Goal: Information Seeking & Learning: Learn about a topic

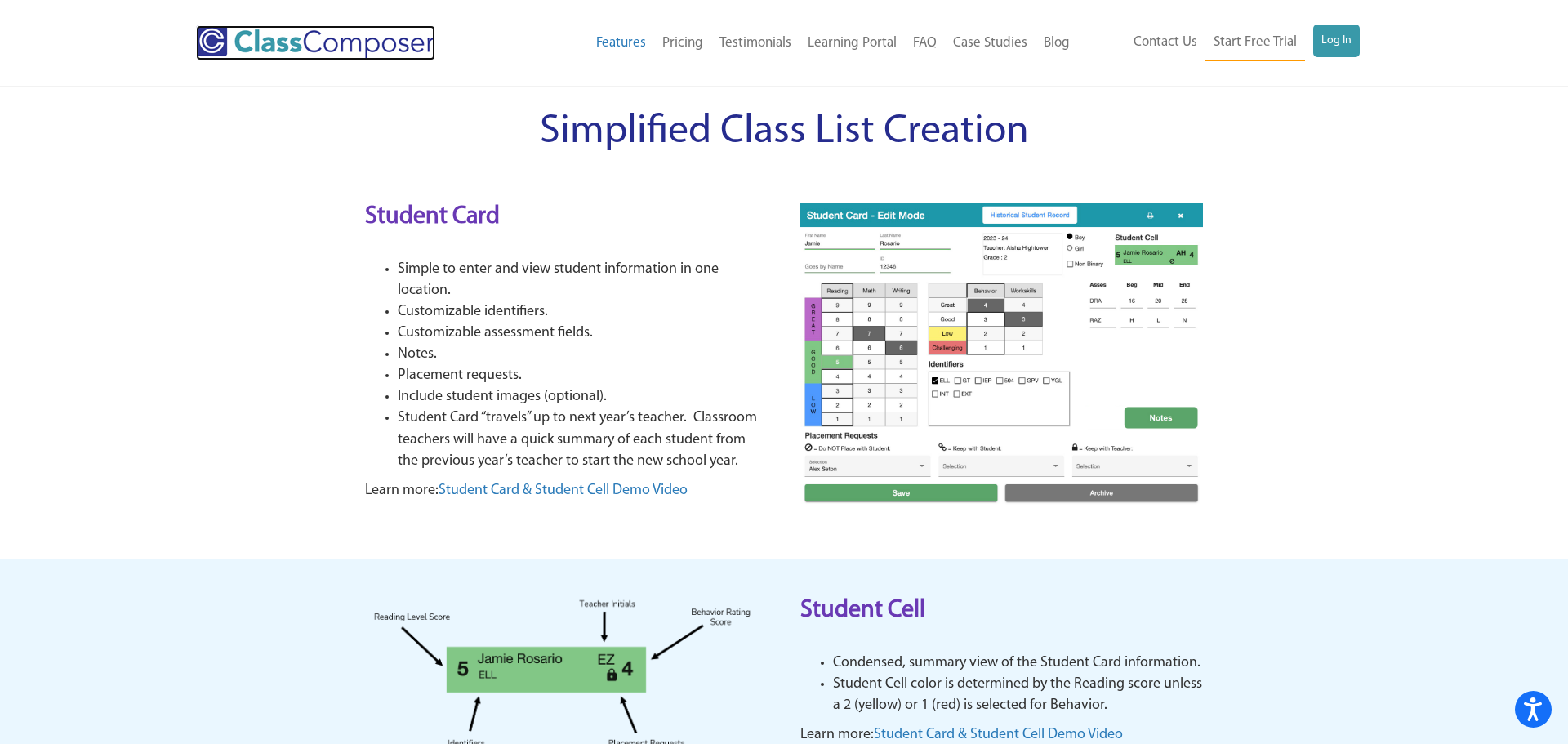
click at [357, 38] on img at bounding box center [316, 43] width 239 height 35
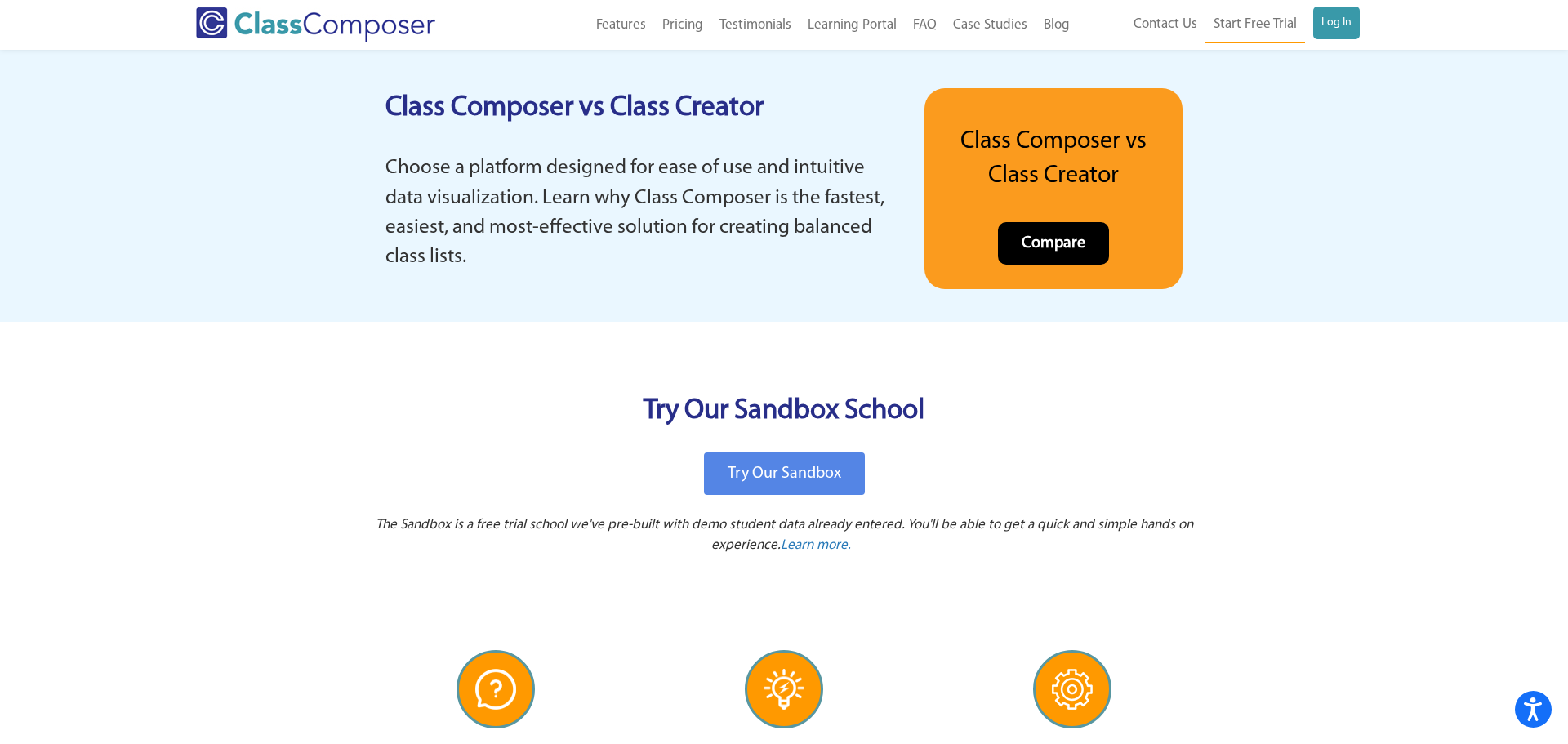
scroll to position [3249, 0]
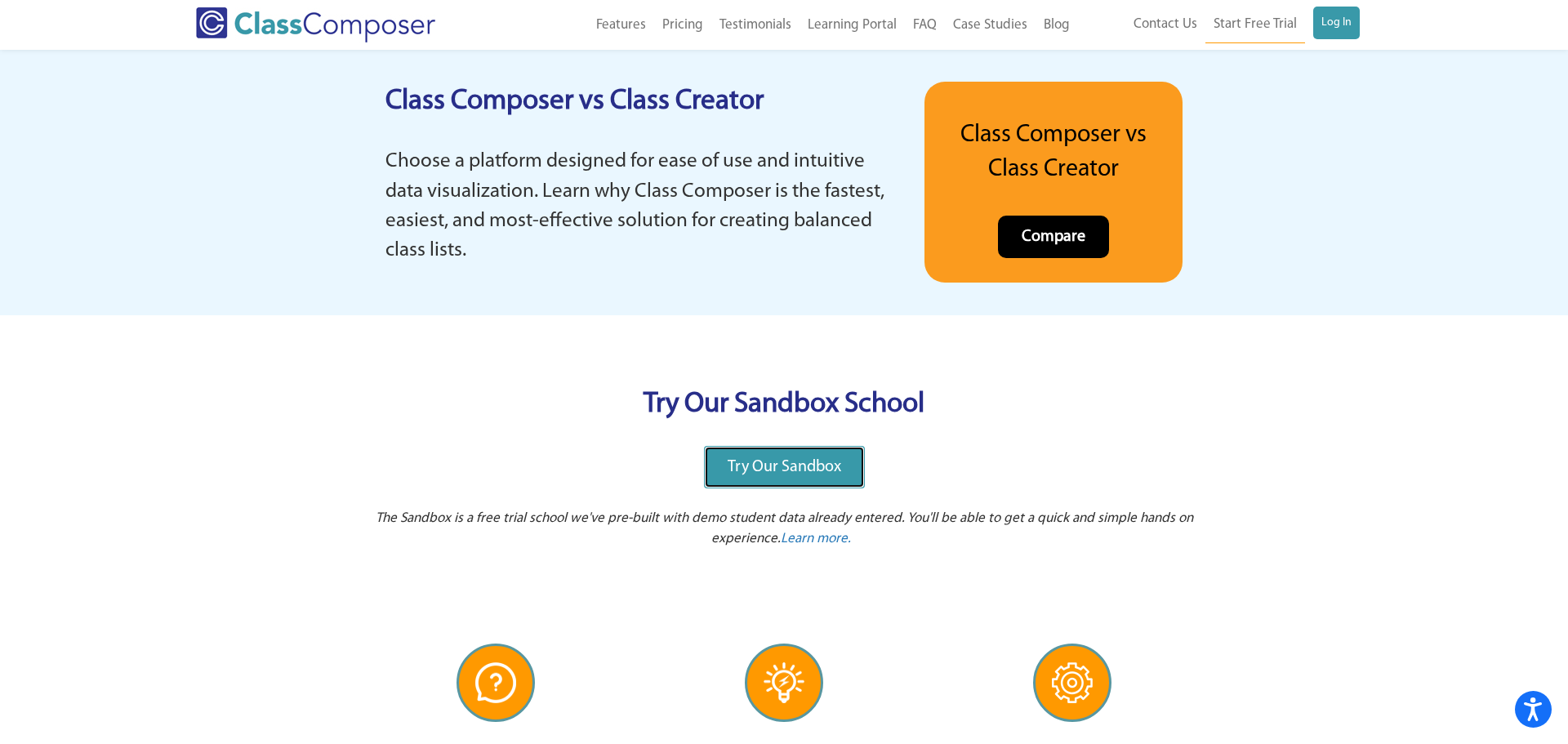
click at [725, 482] on link "Try Our Sandbox" at bounding box center [784, 467] width 161 height 42
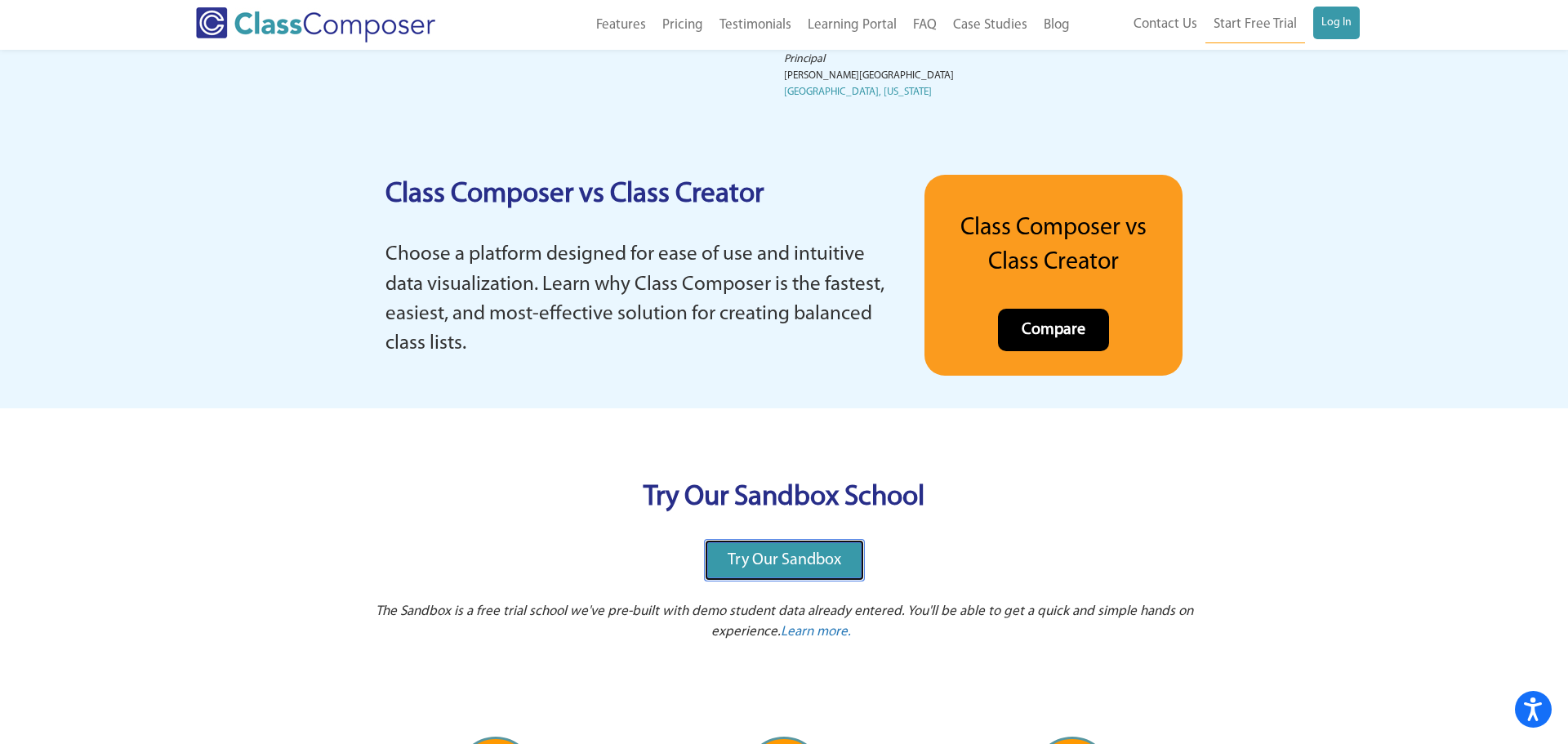
scroll to position [3155, 0]
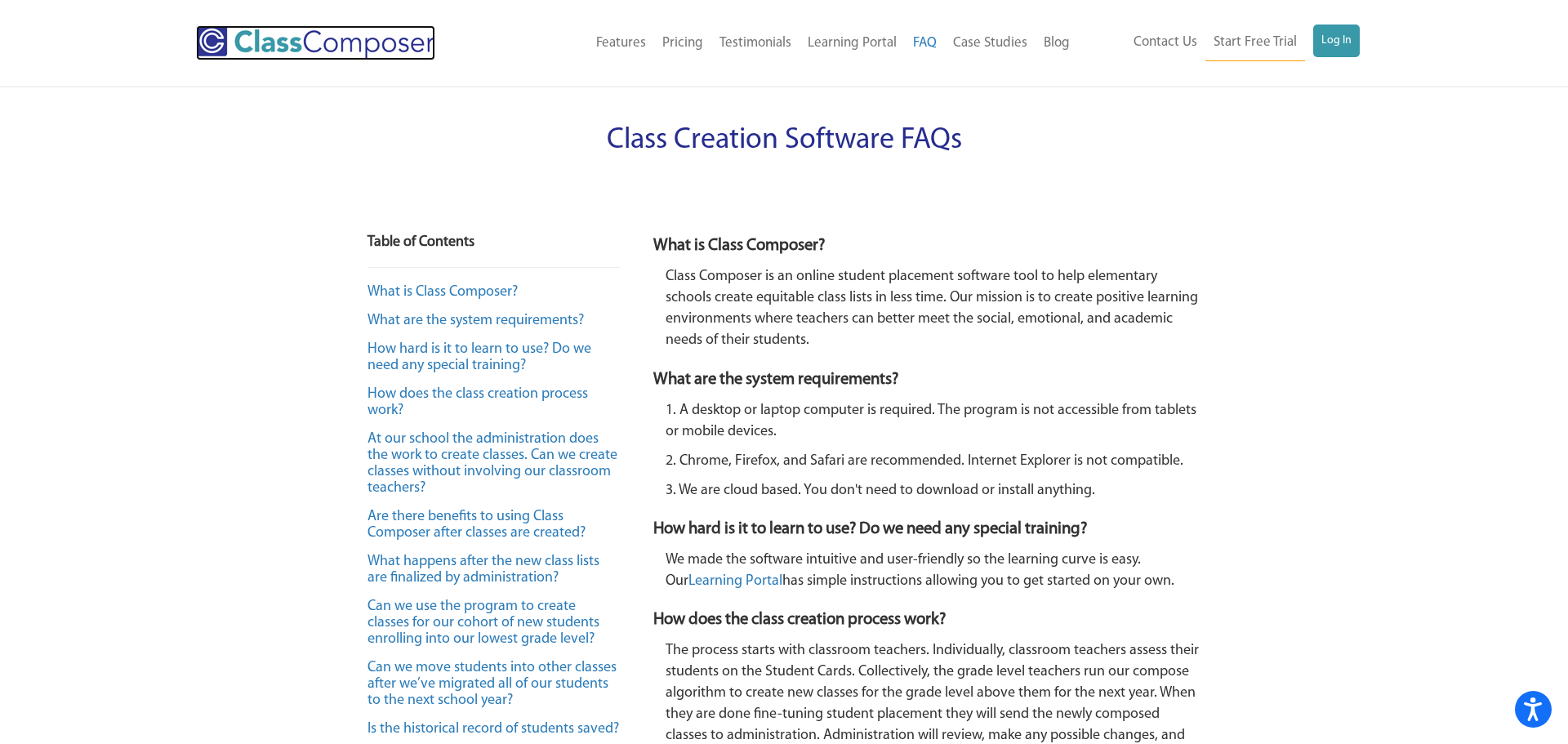
click at [406, 59] on img at bounding box center [316, 43] width 239 height 35
